Goal: Check status: Check status

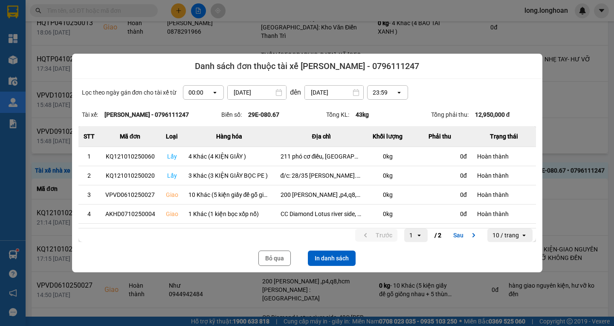
scroll to position [43, 0]
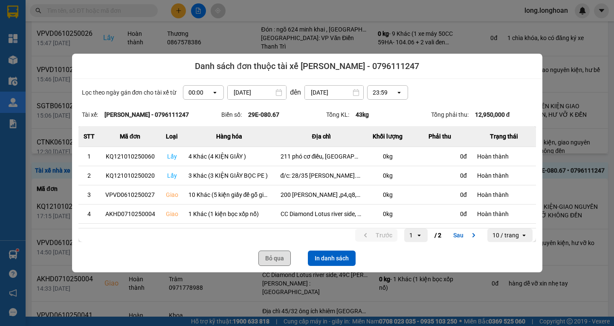
click at [276, 258] on button "Bỏ qua" at bounding box center [274, 258] width 32 height 15
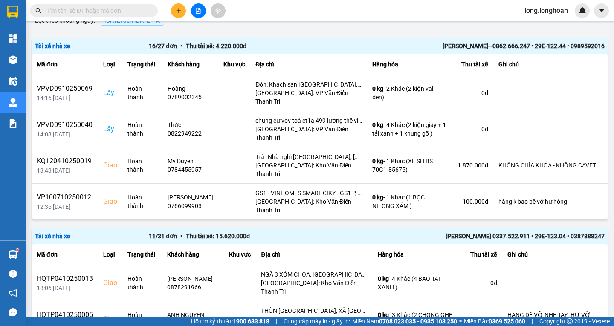
scroll to position [0, 0]
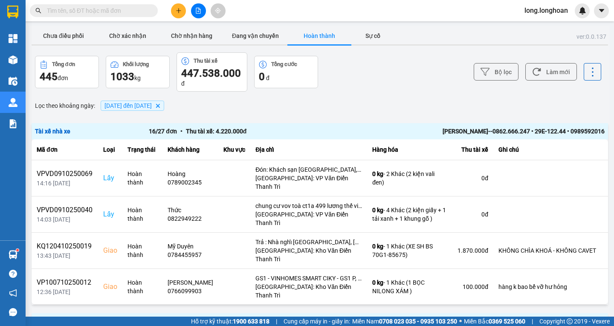
click at [150, 106] on span "[DATE] đến [DATE]" at bounding box center [127, 105] width 47 height 7
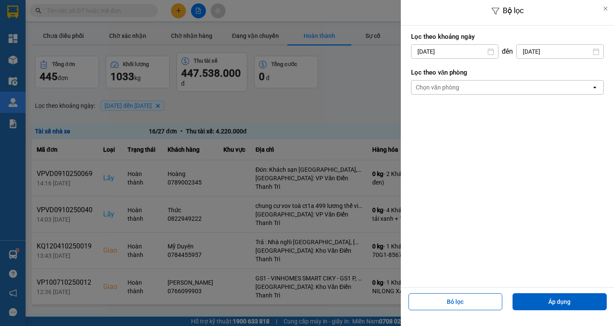
drag, startPoint x: 475, startPoint y: 57, endPoint x: 491, endPoint y: 54, distance: 16.5
click at [475, 56] on input "[DATE]" at bounding box center [454, 52] width 86 height 14
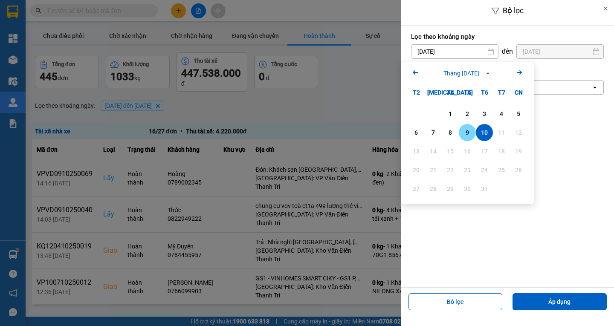
click at [466, 130] on div "9" at bounding box center [467, 132] width 12 height 10
type input "[DATE]"
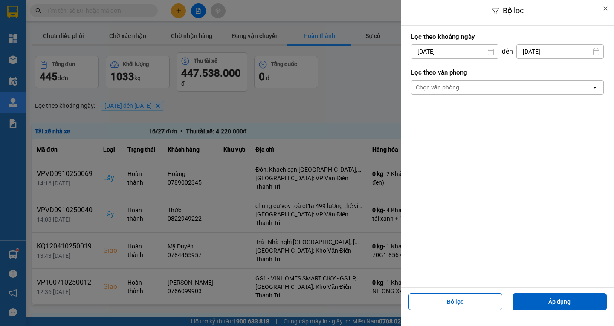
click at [575, 46] on input "[DATE]" at bounding box center [559, 52] width 86 height 14
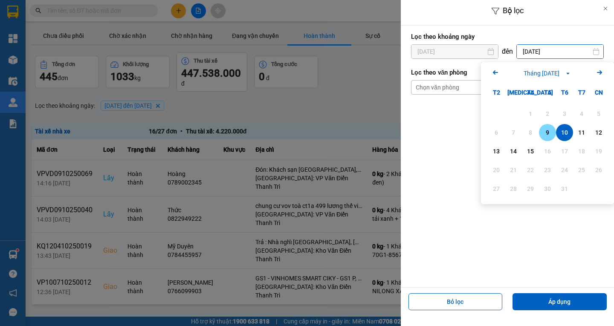
click at [549, 132] on div "9" at bounding box center [547, 132] width 12 height 10
type input "[DATE]"
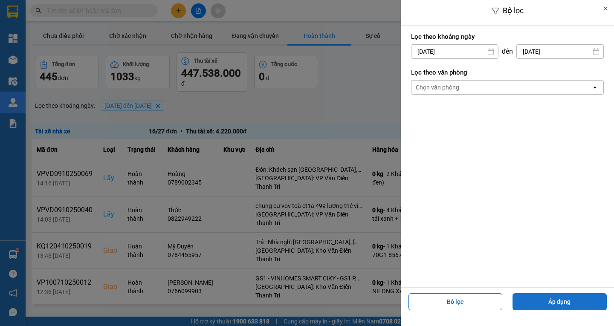
click at [558, 298] on button "Áp dụng" at bounding box center [559, 301] width 94 height 17
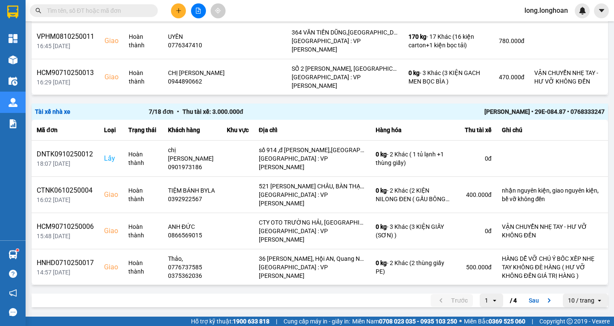
scroll to position [1622, 0]
click at [531, 301] on button "Sau" at bounding box center [541, 300] width 36 height 13
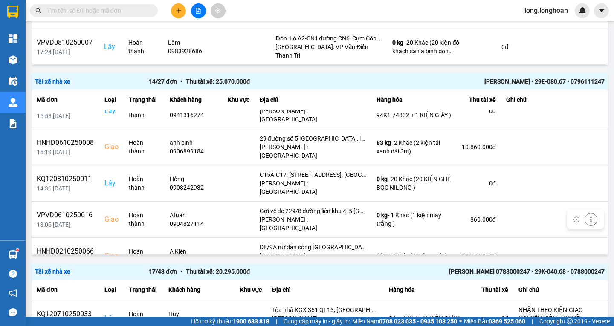
scroll to position [85, 0]
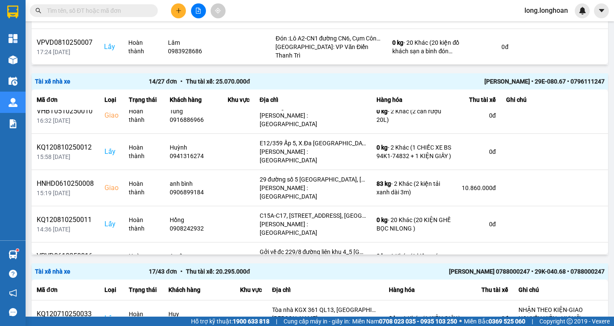
click at [475, 78] on div "[PERSON_NAME] • 29E-080.67 • 0796111247" at bounding box center [491, 81] width 228 height 9
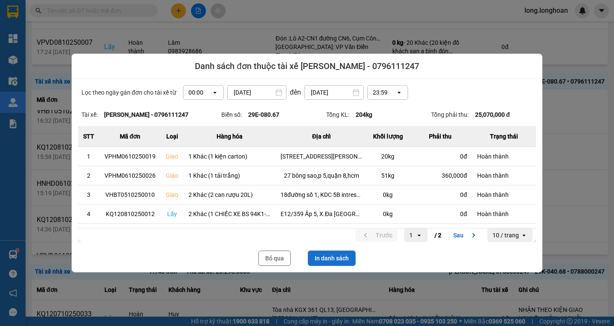
click at [331, 255] on button "In danh sách" at bounding box center [332, 258] width 48 height 15
click at [334, 264] on button "In danh sách" at bounding box center [332, 258] width 48 height 15
